Goal: Transaction & Acquisition: Purchase product/service

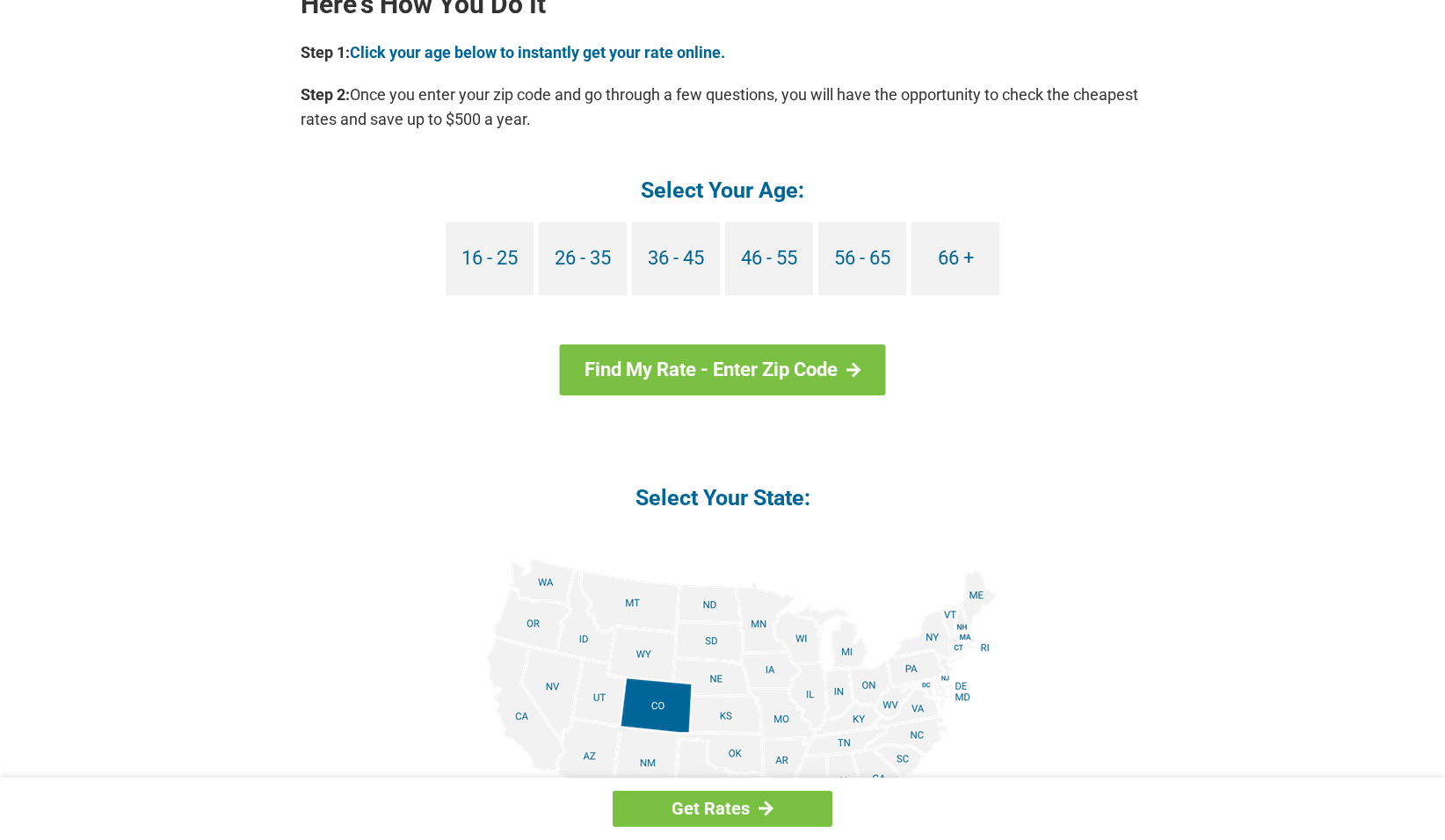
scroll to position [1669, 0]
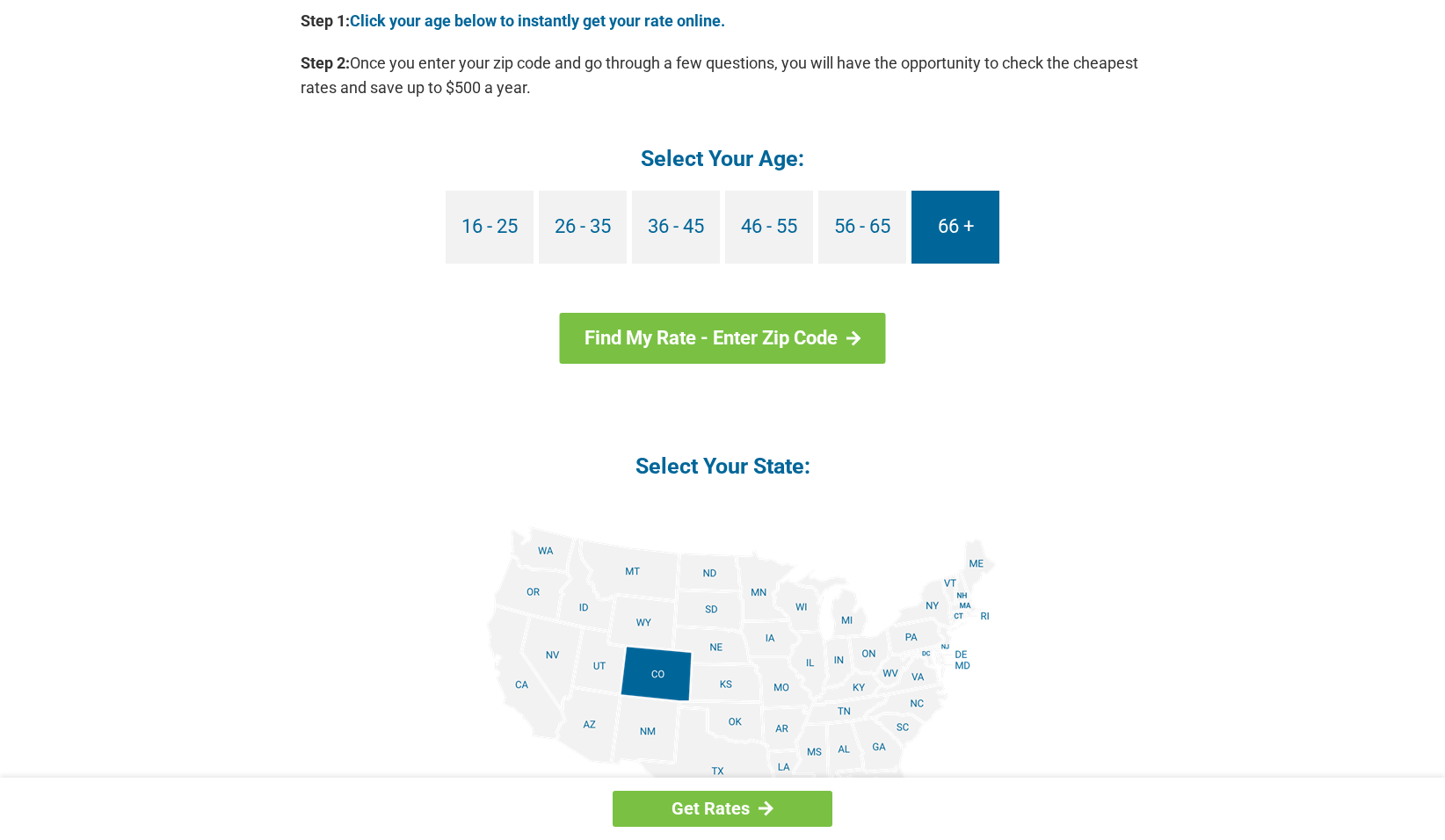
click at [953, 228] on link "66 +" at bounding box center [955, 227] width 88 height 73
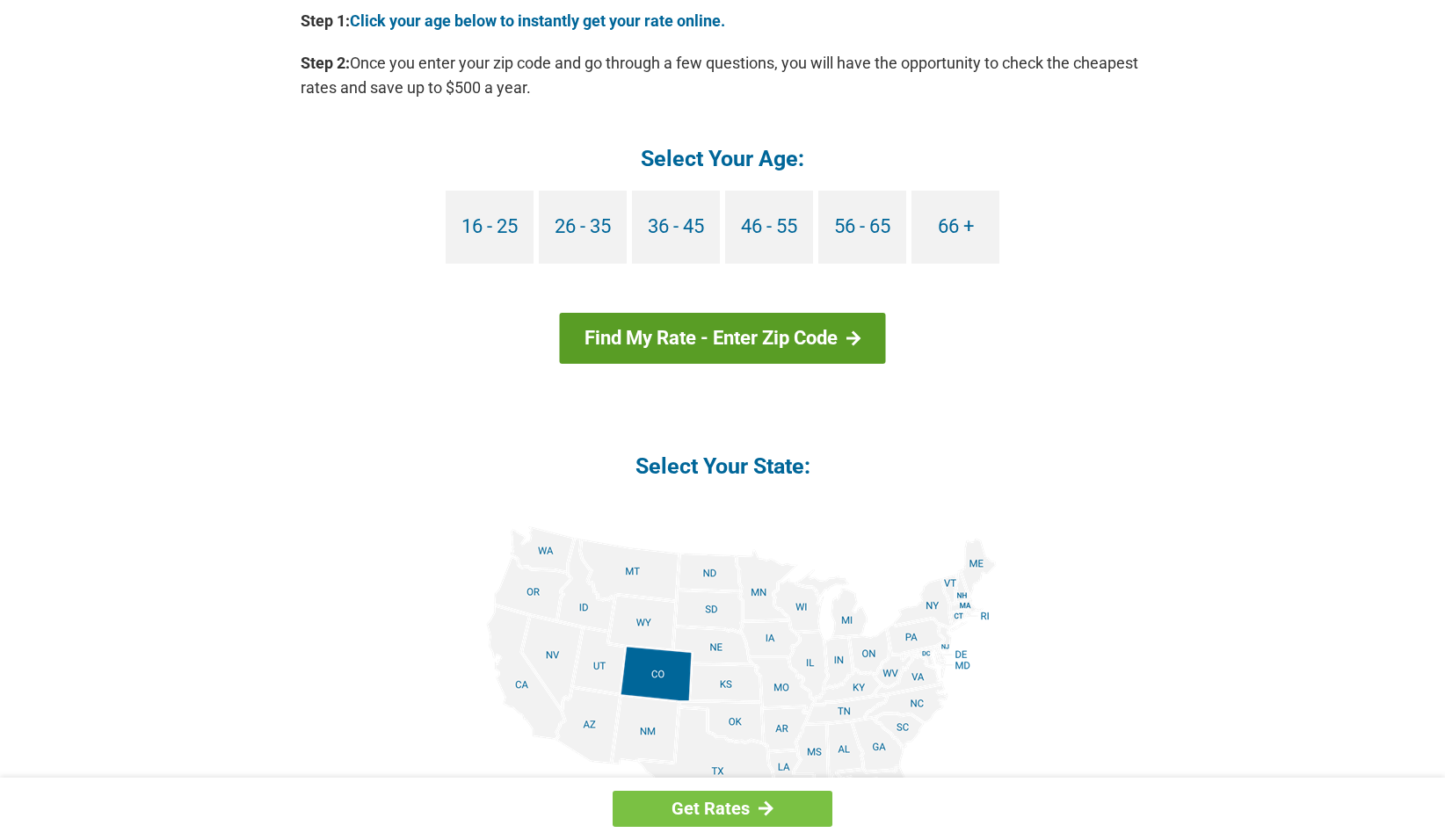
click at [773, 332] on link "Find My Rate - Enter Zip Code" at bounding box center [723, 338] width 326 height 51
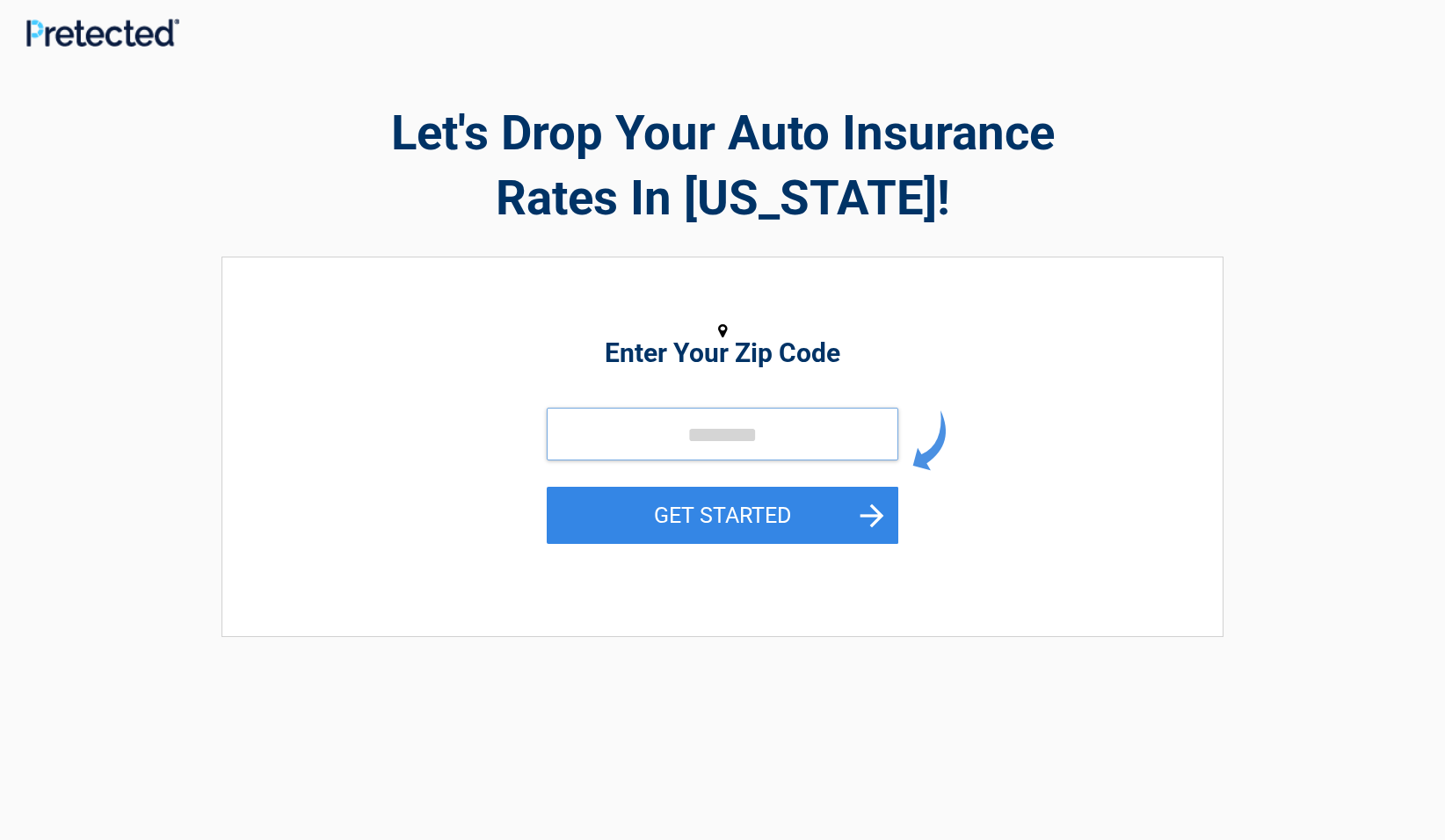
click at [782, 431] on input "tel" at bounding box center [722, 434] width 351 height 53
type input "*****"
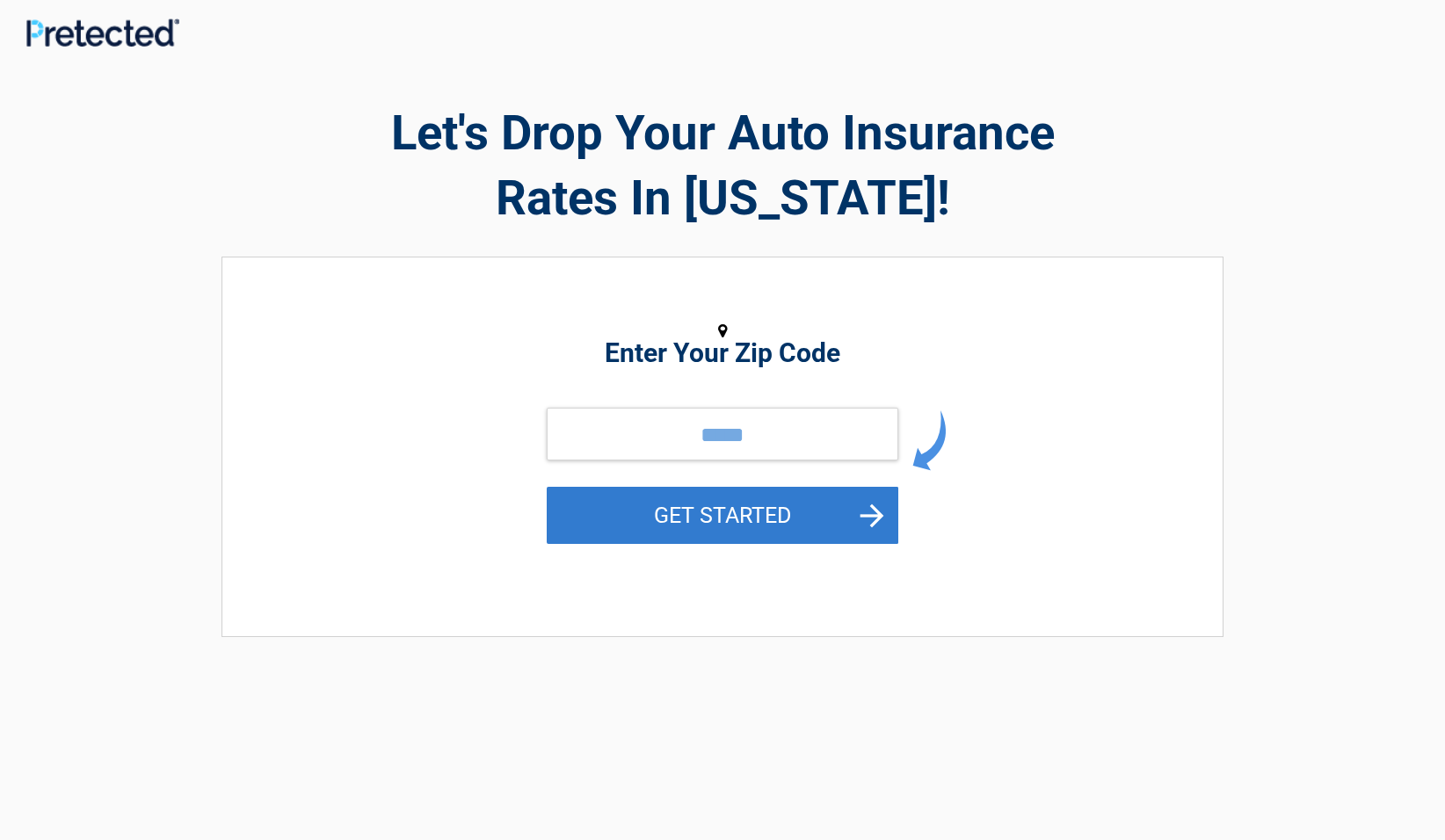
click at [710, 505] on button "GET STARTED" at bounding box center [722, 515] width 351 height 57
